Goal: Task Accomplishment & Management: Complete application form

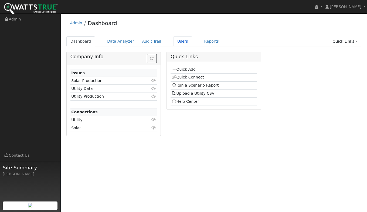
click at [175, 42] on link "Users" at bounding box center [182, 41] width 19 height 10
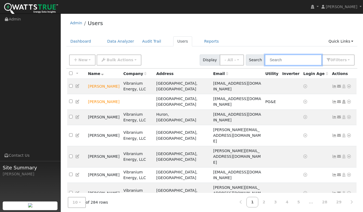
click at [288, 60] on input "text" at bounding box center [293, 59] width 57 height 11
type input "[PERSON_NAME]"
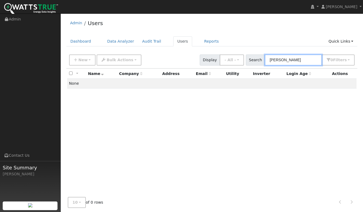
drag, startPoint x: 278, startPoint y: 63, endPoint x: 276, endPoint y: 62, distance: 2.8
click at [276, 63] on input "[PERSON_NAME]" at bounding box center [293, 59] width 57 height 11
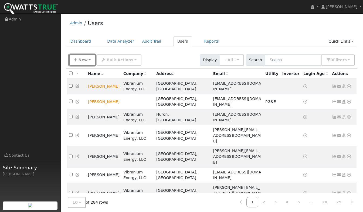
click at [89, 63] on button "New" at bounding box center [82, 59] width 27 height 11
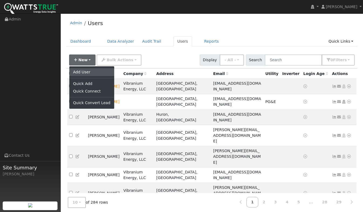
click at [80, 74] on link "Add User" at bounding box center [91, 72] width 45 height 8
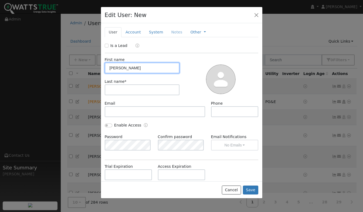
type input "[PERSON_NAME]"
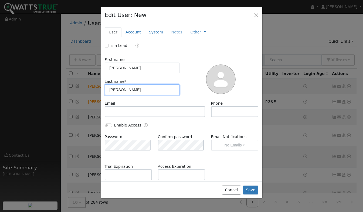
type input "[PERSON_NAME]"
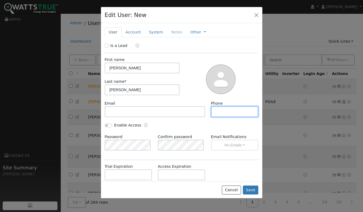
click at [216, 113] on input "text" at bounding box center [234, 111] width 47 height 11
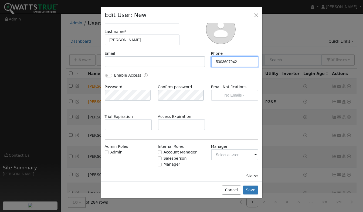
scroll to position [51, 0]
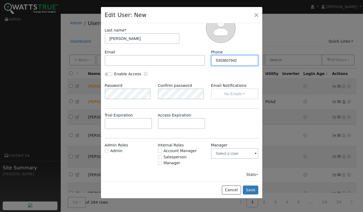
type input "5303607942"
click at [252, 190] on button "Save" at bounding box center [251, 190] width 16 height 9
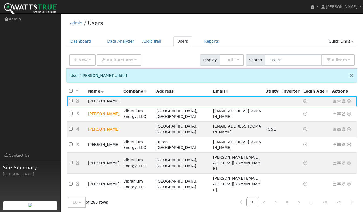
click at [349, 101] on icon at bounding box center [348, 101] width 5 height 4
click at [0, 0] on link "Utility" at bounding box center [0, 0] width 0 height 0
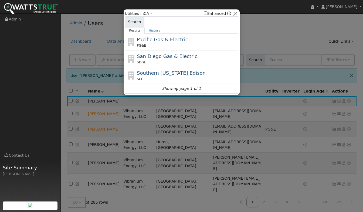
click at [165, 40] on span "Pacific Gas & Electric" at bounding box center [162, 40] width 51 height 6
